Goal: Find specific page/section: Find specific page/section

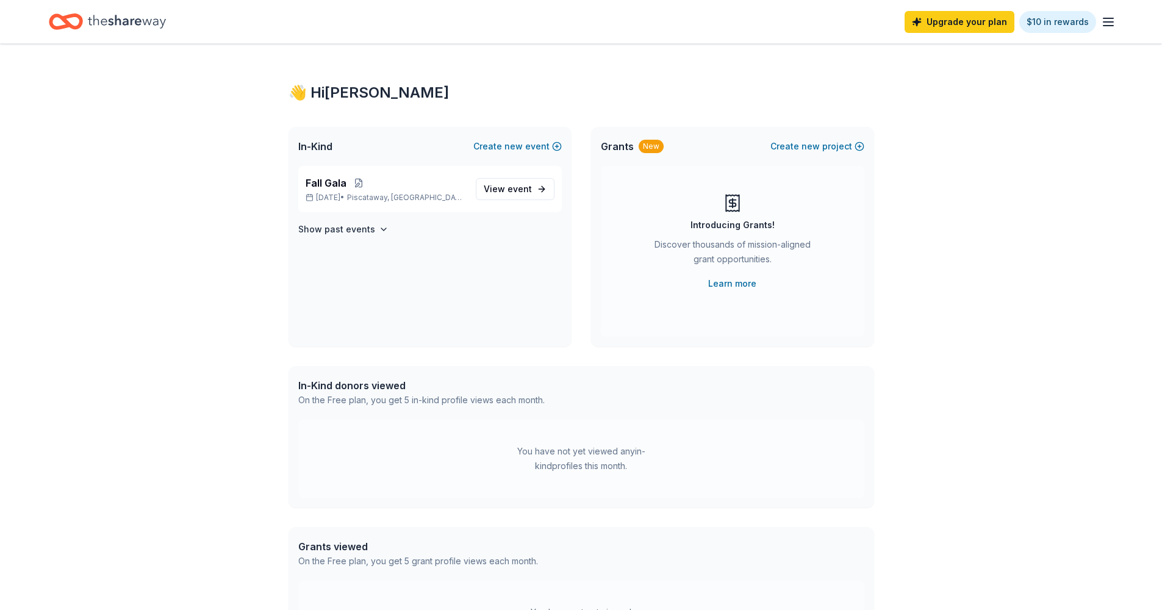
click at [1110, 24] on icon "button" at bounding box center [1108, 22] width 15 height 15
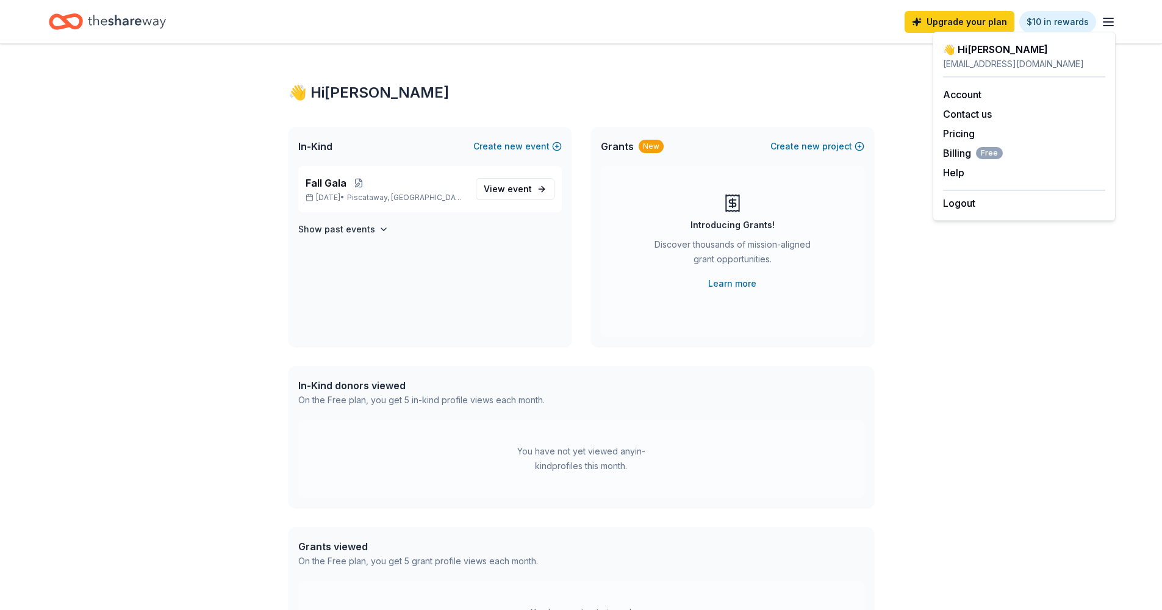
click at [122, 22] on icon "Home" at bounding box center [127, 21] width 78 height 25
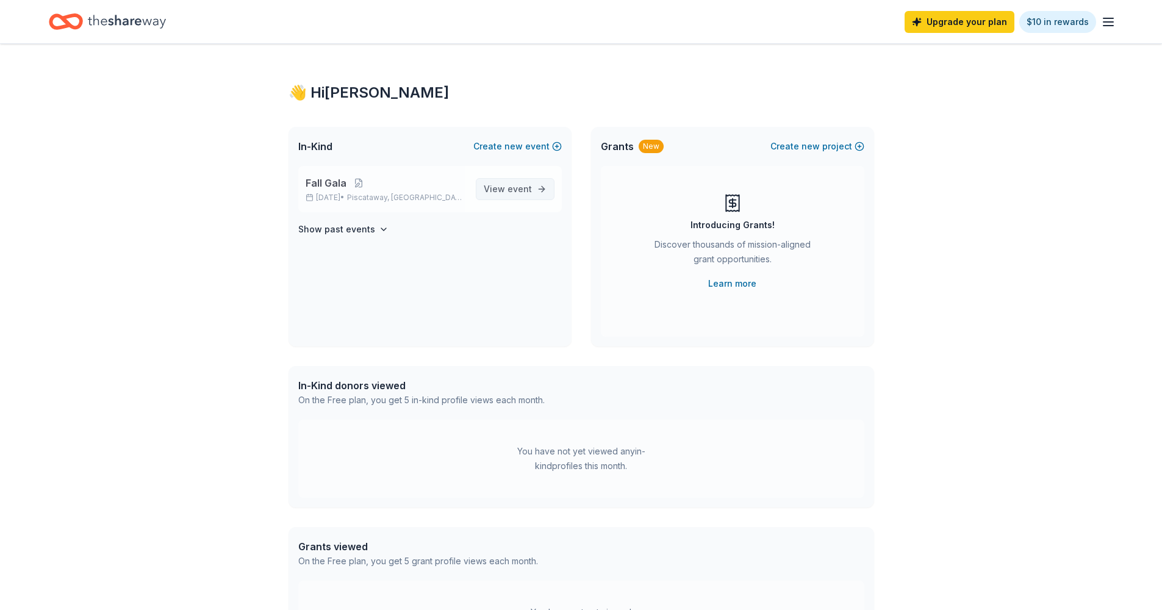
click at [503, 188] on span "View event" at bounding box center [508, 189] width 48 height 15
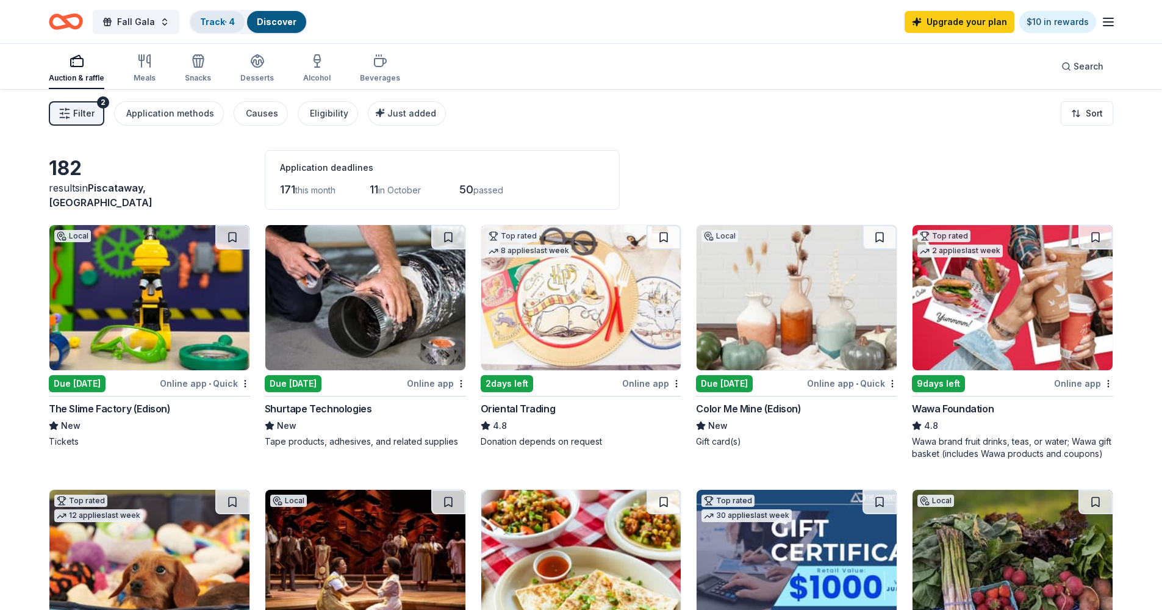
click at [202, 26] on link "Track · 4" at bounding box center [217, 21] width 35 height 10
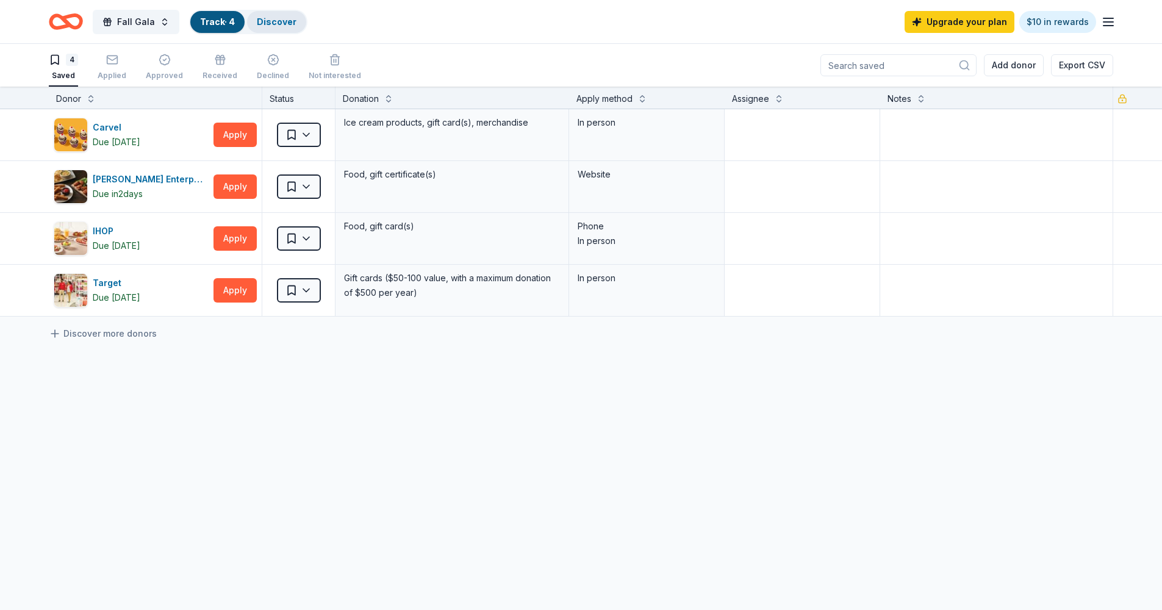
click at [270, 21] on link "Discover" at bounding box center [277, 21] width 40 height 10
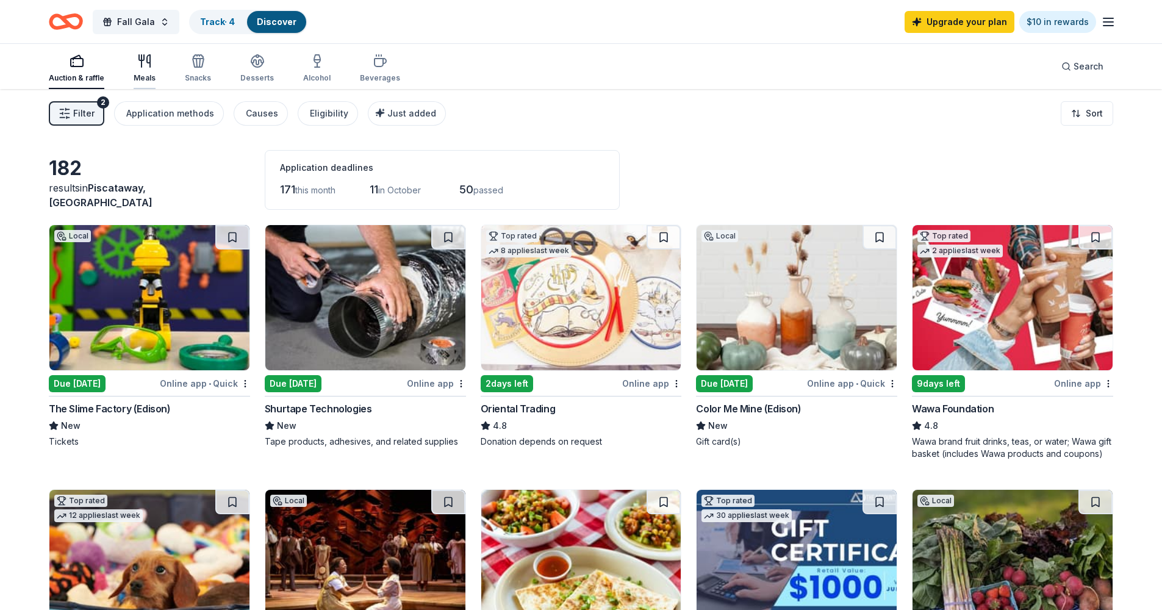
click at [151, 82] on div "Meals" at bounding box center [145, 78] width 22 height 10
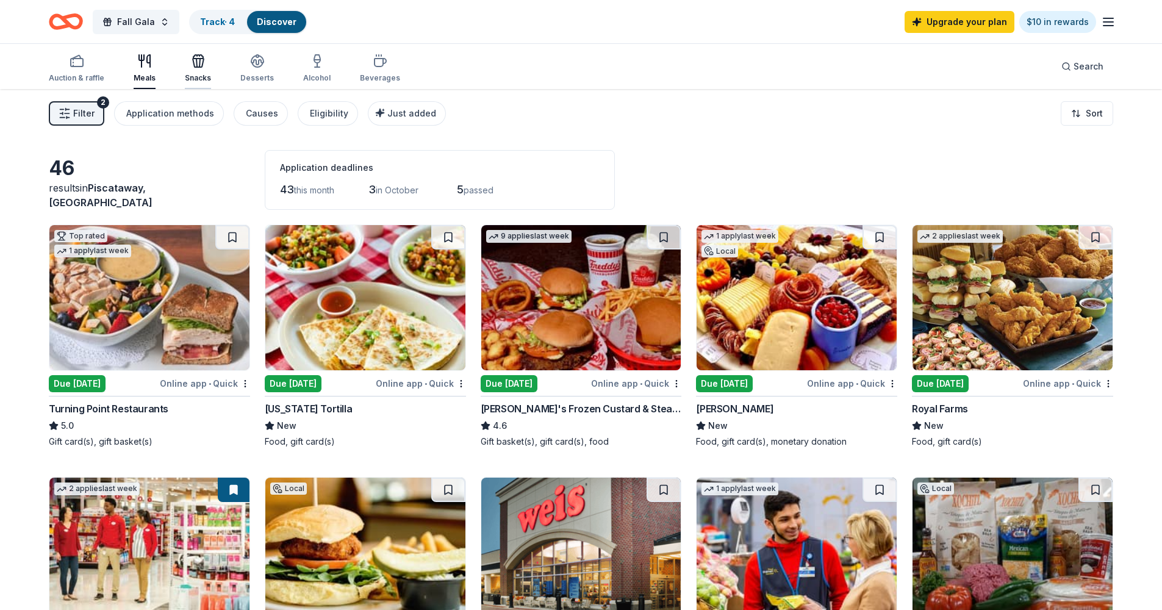
click at [205, 76] on div "Snacks" at bounding box center [198, 78] width 26 height 10
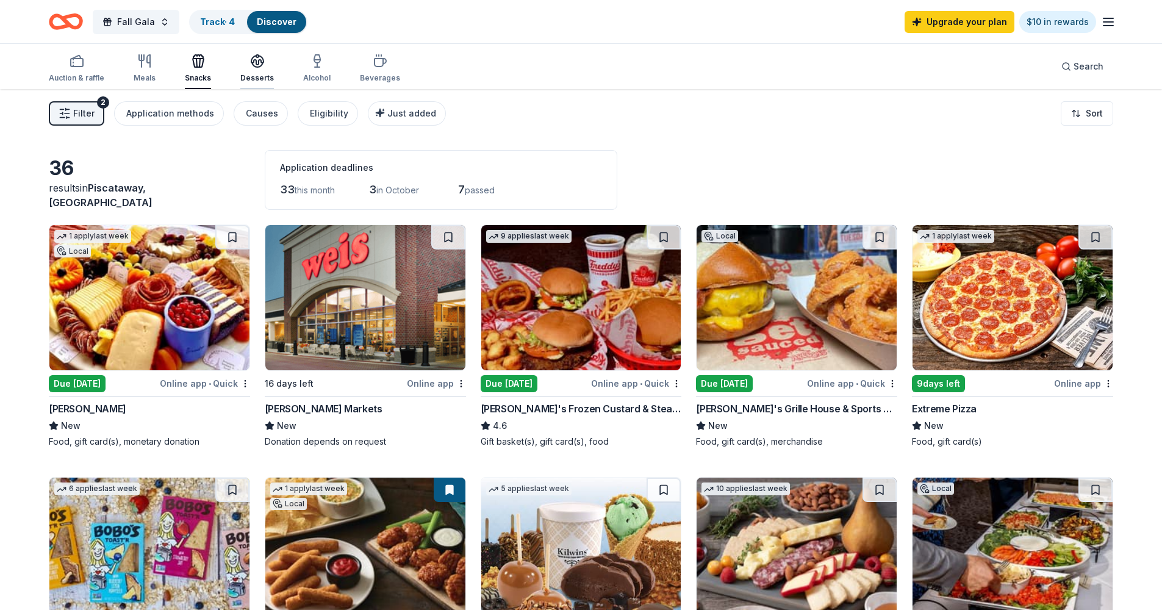
click at [254, 75] on div "Desserts" at bounding box center [257, 78] width 34 height 10
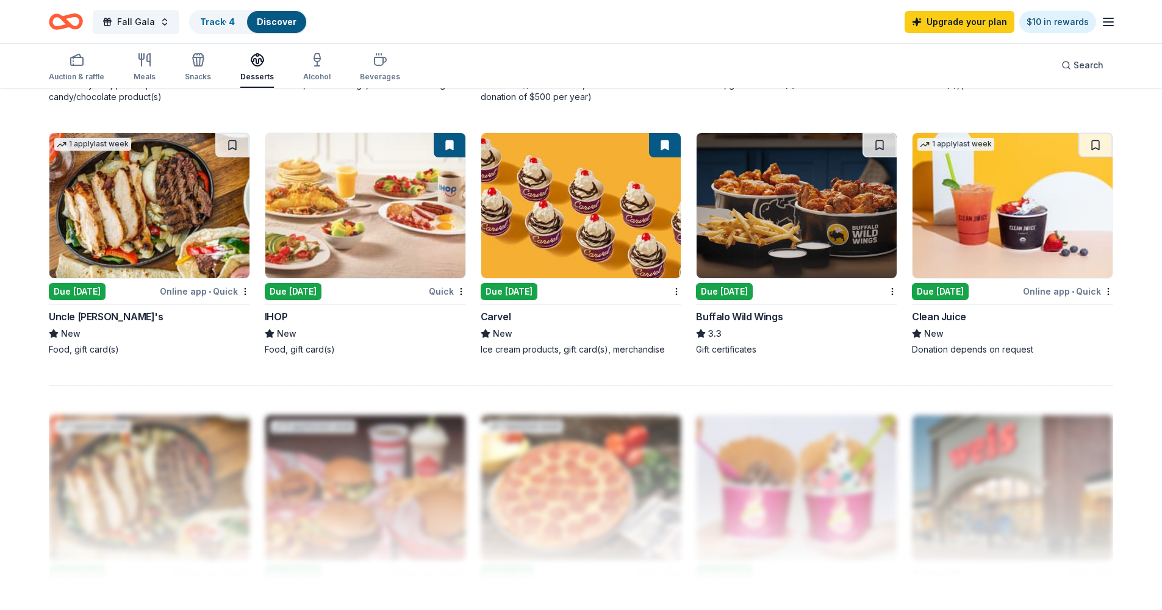
scroll to position [846, 0]
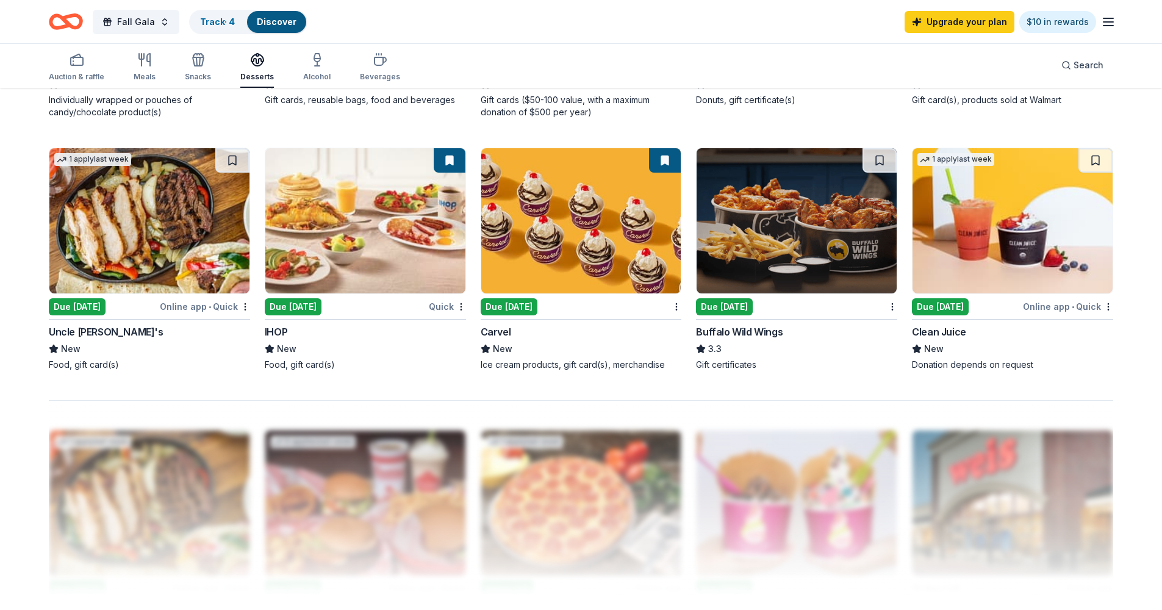
click at [330, 69] on div "Auction & raffle Meals Snacks Desserts Alcohol Beverages" at bounding box center [224, 68] width 351 height 40
click at [325, 70] on div "Alcohol" at bounding box center [316, 66] width 27 height 29
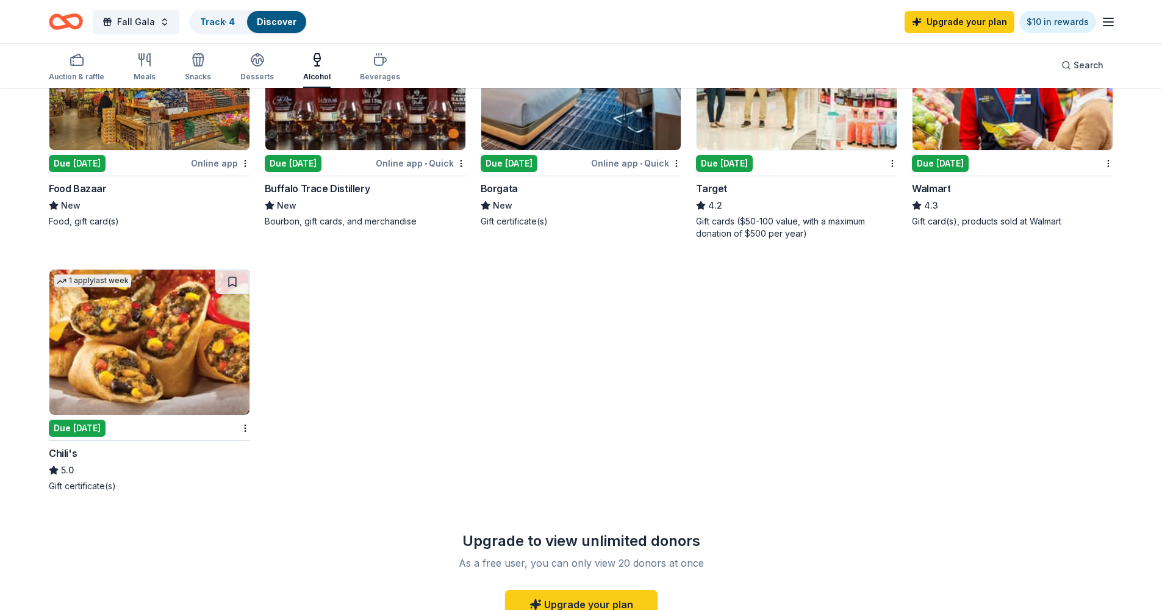
scroll to position [523, 0]
